Goal: Find specific page/section: Find specific page/section

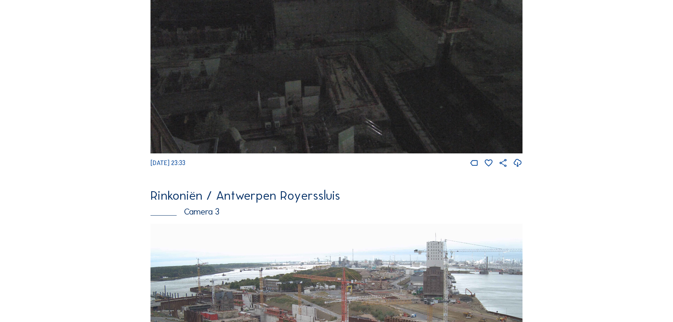
click at [248, 224] on img at bounding box center [337, 329] width 372 height 210
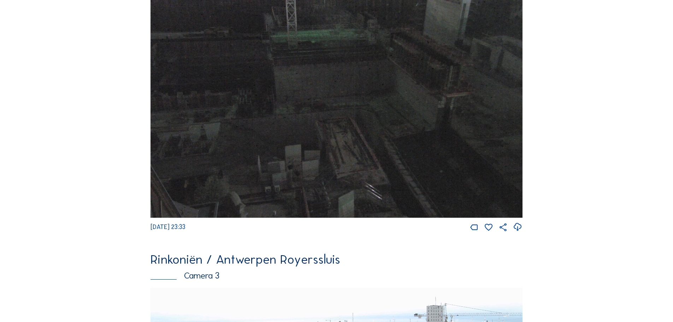
scroll to position [884, 0]
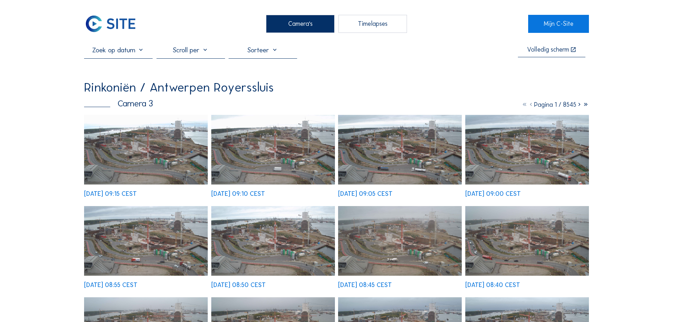
click at [157, 104] on div "Camera 3 Pagina 1 / 8545" at bounding box center [336, 103] width 505 height 9
click at [156, 147] on img at bounding box center [146, 150] width 124 height 70
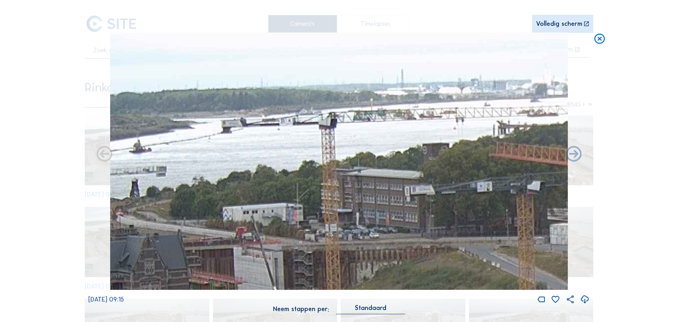
drag, startPoint x: 336, startPoint y: 143, endPoint x: 395, endPoint y: 146, distance: 58.7
click at [395, 146] on img at bounding box center [339, 162] width 458 height 258
